Goal: Task Accomplishment & Management: Use online tool/utility

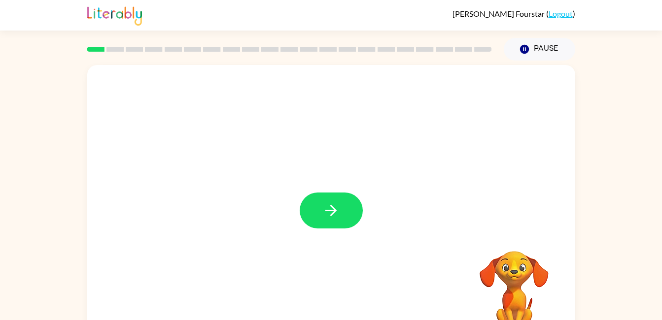
click at [327, 216] on icon "button" at bounding box center [330, 210] width 17 height 17
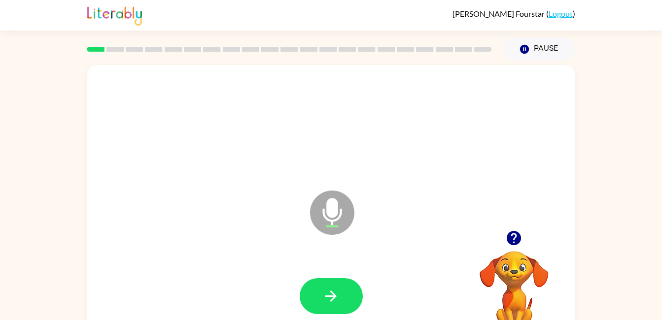
click at [512, 240] on icon "button" at bounding box center [514, 238] width 14 height 14
click at [335, 288] on icon "button" at bounding box center [330, 296] width 17 height 17
click at [331, 294] on icon "button" at bounding box center [330, 296] width 17 height 17
click at [503, 226] on div at bounding box center [514, 238] width 99 height 25
click at [524, 231] on button "button" at bounding box center [513, 238] width 25 height 25
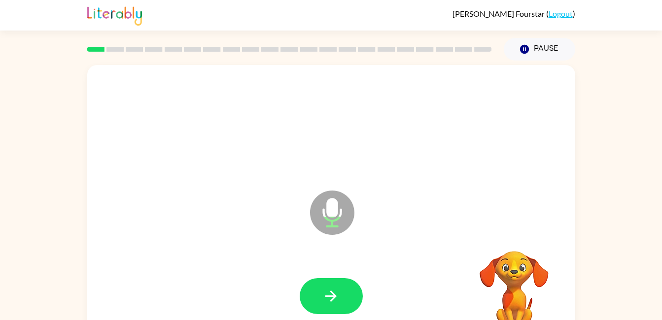
click at [508, 237] on video "Your browser must support playing .mp4 files to use Literably. Please try using…" at bounding box center [514, 285] width 99 height 99
click at [343, 297] on button "button" at bounding box center [331, 296] width 63 height 36
click at [332, 290] on icon "button" at bounding box center [330, 296] width 17 height 17
click at [331, 305] on icon "button" at bounding box center [330, 296] width 17 height 17
click at [338, 293] on icon "button" at bounding box center [330, 296] width 17 height 17
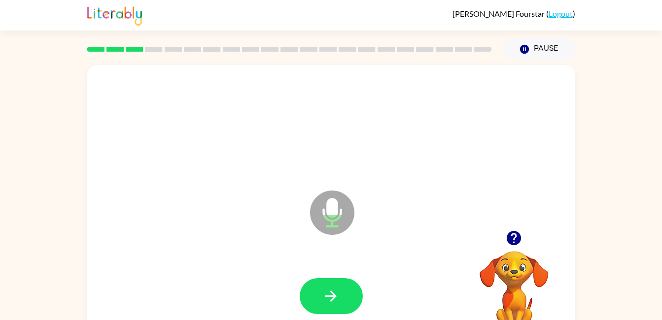
click at [340, 296] on button "button" at bounding box center [331, 296] width 63 height 36
click at [342, 288] on button "button" at bounding box center [331, 296] width 63 height 36
click at [342, 297] on button "button" at bounding box center [331, 296] width 63 height 36
click at [335, 297] on icon "button" at bounding box center [330, 296] width 11 height 11
click at [324, 299] on icon "button" at bounding box center [330, 296] width 17 height 17
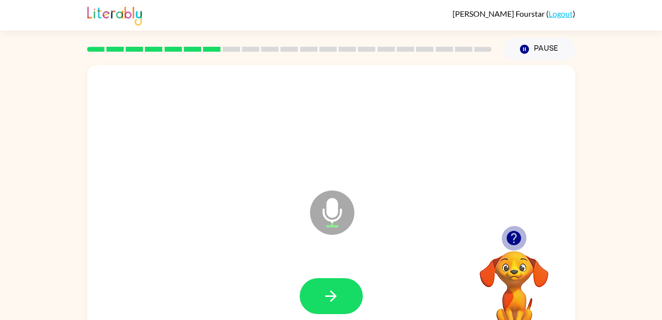
click at [516, 242] on icon "button" at bounding box center [514, 238] width 14 height 14
click at [517, 228] on div "Microphone The Microphone is here when it is your turn to talk" at bounding box center [331, 205] width 488 height 281
click at [512, 240] on video "Your browser must support playing .mp4 files to use Literably. Please try using…" at bounding box center [514, 285] width 99 height 99
click at [340, 297] on button "button" at bounding box center [331, 296] width 63 height 36
click at [517, 238] on icon "button" at bounding box center [514, 238] width 14 height 14
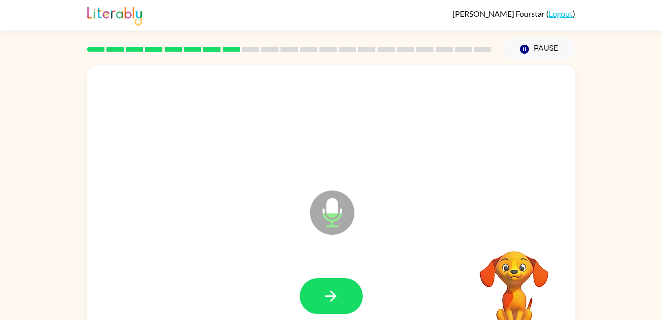
click at [514, 236] on video "Your browser must support playing .mp4 files to use Literably. Please try using…" at bounding box center [514, 285] width 99 height 99
click at [340, 302] on button "button" at bounding box center [331, 296] width 63 height 36
click at [511, 238] on icon "button" at bounding box center [514, 238] width 14 height 14
click at [330, 299] on icon "button" at bounding box center [330, 296] width 17 height 17
click at [334, 294] on icon "button" at bounding box center [330, 296] width 11 height 11
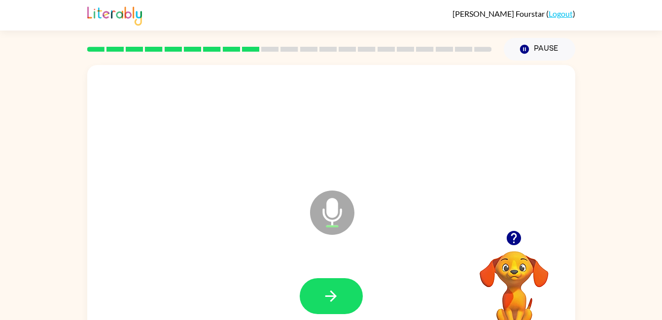
click at [327, 305] on button "button" at bounding box center [331, 296] width 63 height 36
click at [513, 237] on icon "button" at bounding box center [514, 238] width 14 height 14
click at [324, 284] on button "button" at bounding box center [331, 296] width 63 height 36
click at [334, 304] on icon "button" at bounding box center [330, 296] width 17 height 17
click at [344, 293] on button "button" at bounding box center [331, 296] width 63 height 36
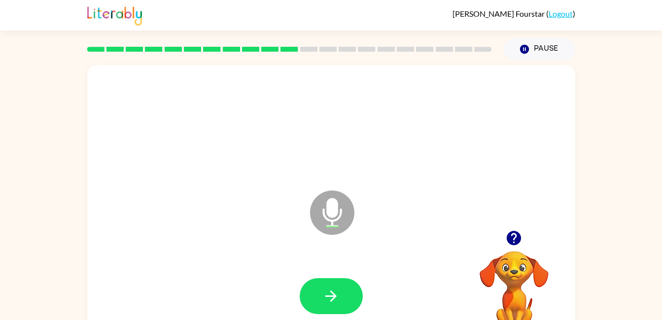
click at [340, 289] on button "button" at bounding box center [331, 296] width 63 height 36
click at [323, 306] on button "button" at bounding box center [331, 296] width 63 height 36
click at [316, 266] on div at bounding box center [331, 296] width 468 height 81
click at [310, 300] on button "button" at bounding box center [331, 296] width 63 height 36
click at [320, 312] on button "button" at bounding box center [331, 296] width 63 height 36
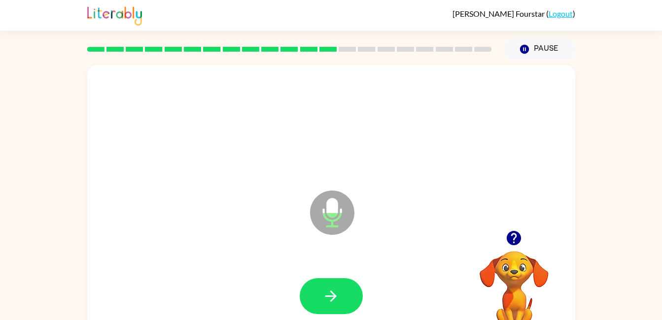
click at [332, 262] on div at bounding box center [331, 296] width 468 height 81
click at [342, 281] on button "button" at bounding box center [331, 296] width 63 height 36
click at [329, 312] on button "button" at bounding box center [331, 296] width 63 height 36
click at [353, 302] on button "button" at bounding box center [331, 296] width 63 height 36
click at [330, 298] on icon "button" at bounding box center [330, 296] width 17 height 17
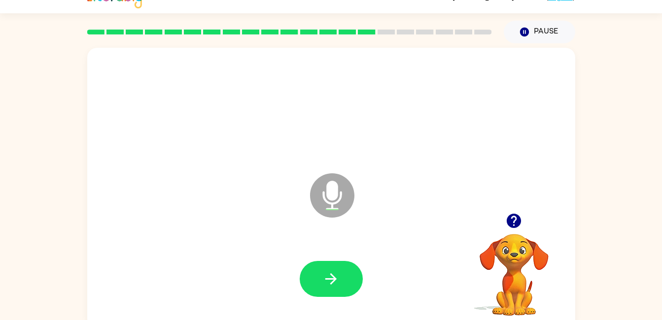
scroll to position [26, 0]
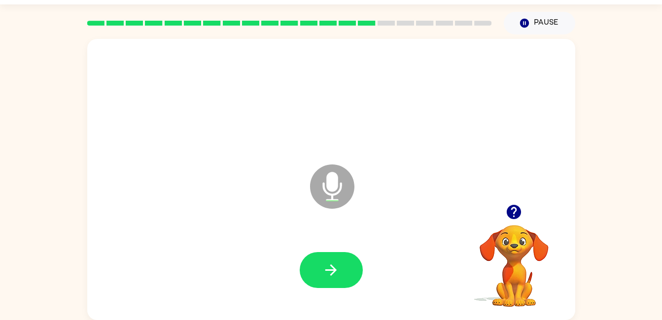
click at [331, 286] on button "button" at bounding box center [331, 270] width 63 height 36
click at [509, 211] on icon "button" at bounding box center [514, 212] width 14 height 14
click at [338, 253] on button "button" at bounding box center [331, 270] width 63 height 36
click at [337, 270] on icon "button" at bounding box center [330, 270] width 17 height 17
click at [317, 280] on button "button" at bounding box center [331, 270] width 63 height 36
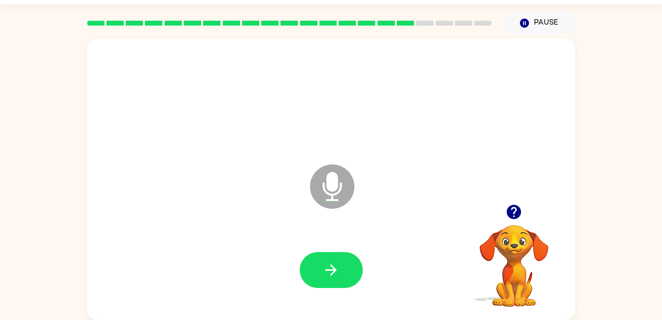
click at [519, 210] on icon "button" at bounding box center [514, 212] width 14 height 14
click at [336, 287] on button "button" at bounding box center [331, 270] width 63 height 36
click at [347, 267] on button "button" at bounding box center [331, 270] width 63 height 36
click at [337, 266] on icon "button" at bounding box center [330, 270] width 17 height 17
click at [342, 278] on button "button" at bounding box center [331, 270] width 63 height 36
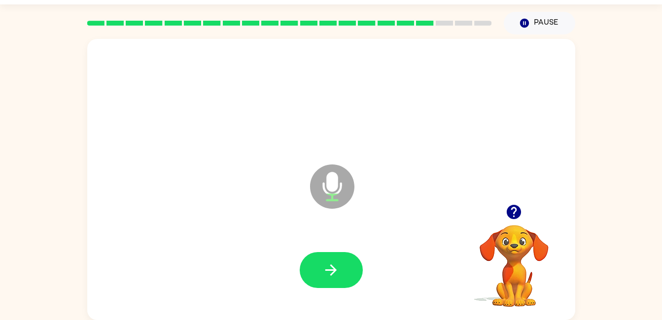
click at [326, 260] on button "button" at bounding box center [331, 270] width 63 height 36
click at [340, 255] on button "button" at bounding box center [331, 270] width 63 height 36
click at [347, 263] on button "button" at bounding box center [331, 270] width 63 height 36
click at [344, 286] on button "button" at bounding box center [331, 270] width 63 height 36
click at [340, 268] on button "button" at bounding box center [331, 270] width 63 height 36
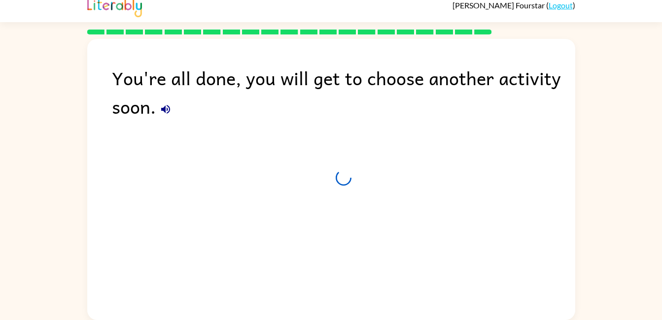
scroll to position [8, 0]
click at [146, 121] on div "You're all done, you will get to choose another activity soon. Leaving in 0 sec…" at bounding box center [331, 177] width 488 height 276
